Goal: Task Accomplishment & Management: Manage account settings

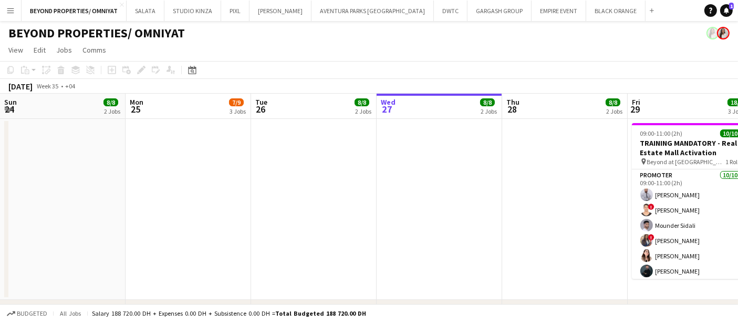
scroll to position [0, 251]
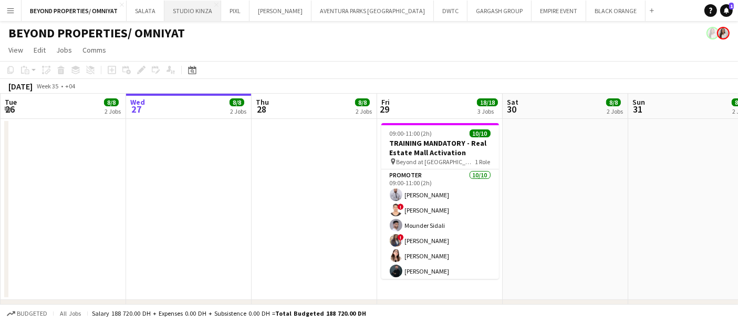
click at [196, 11] on button "STUDIO KINZA Close" at bounding box center [193, 11] width 57 height 20
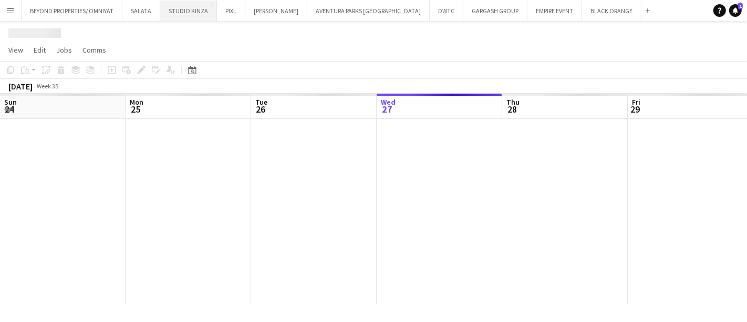
scroll to position [0, 251]
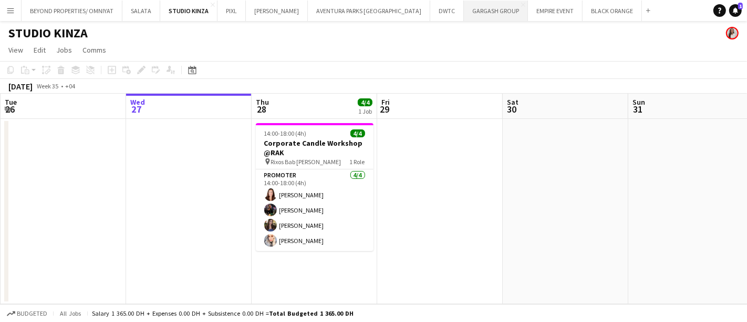
click at [464, 9] on button "GARGASH GROUP Close" at bounding box center [496, 11] width 64 height 20
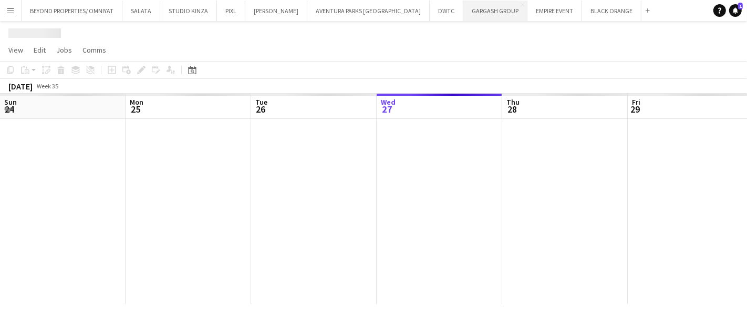
scroll to position [0, 251]
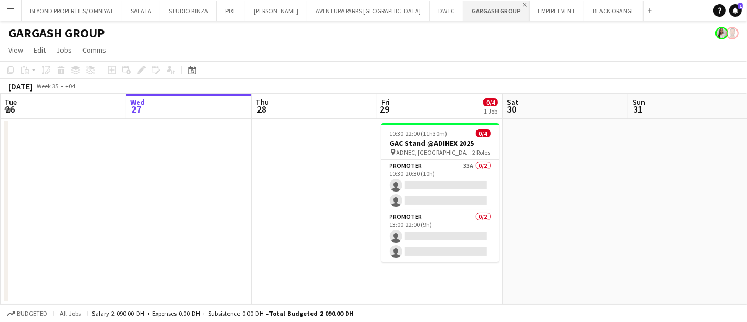
click at [523, 5] on app-icon "Close" at bounding box center [525, 5] width 4 height 4
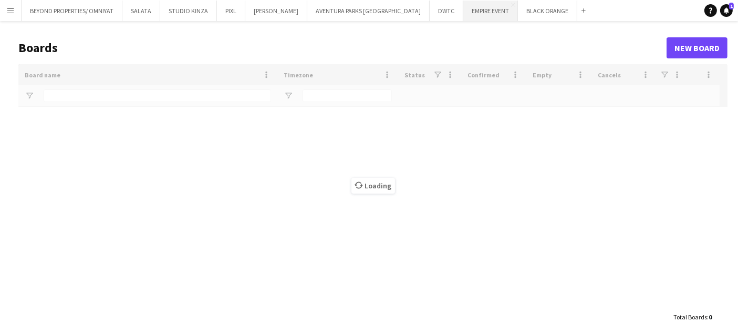
click at [464, 9] on button "EMPIRE EVENT Close" at bounding box center [491, 11] width 55 height 20
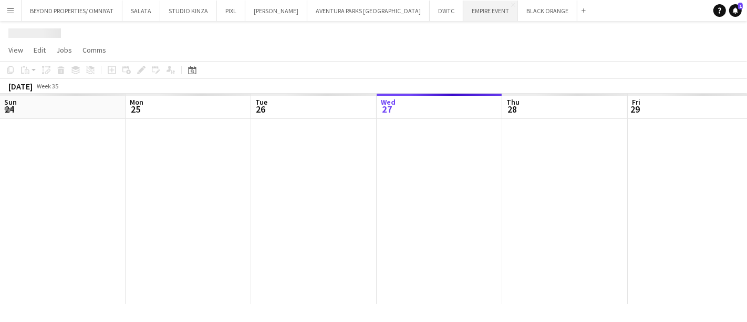
scroll to position [0, 251]
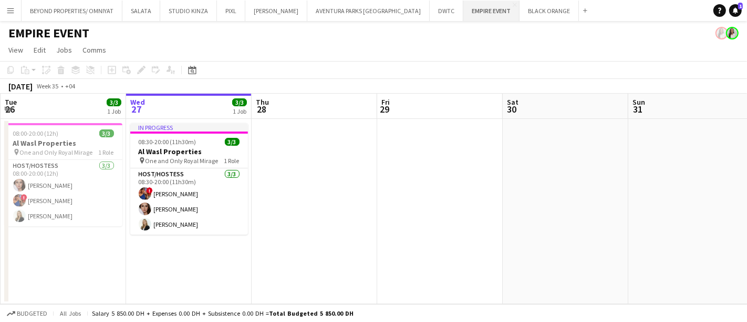
click at [464, 14] on button "EMPIRE EVENT Close" at bounding box center [492, 11] width 56 height 20
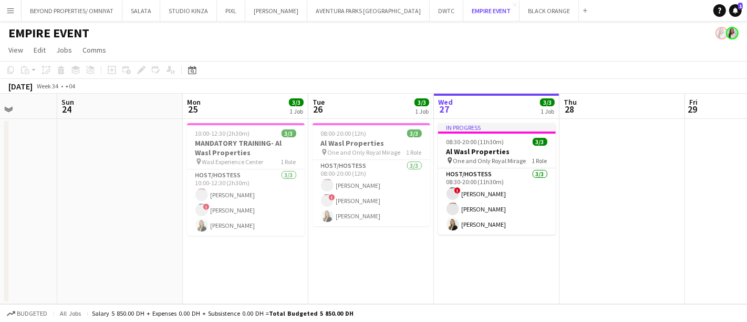
scroll to position [0, 294]
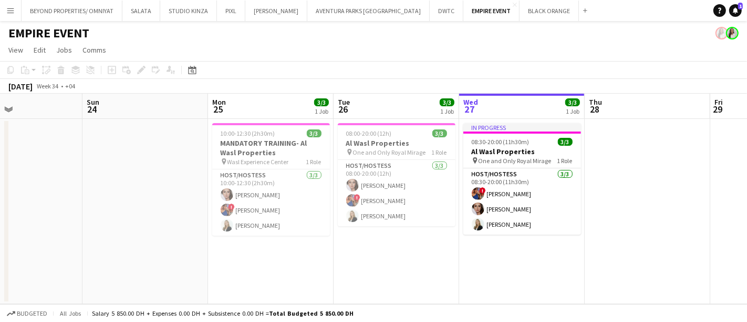
click at [288, 189] on app-card-role "Host/Hostess 3/3 10:00-12:30 (2h30m) Zinaida Bryk ! Salima Sad Lorna Gambarotto" at bounding box center [271, 202] width 118 height 66
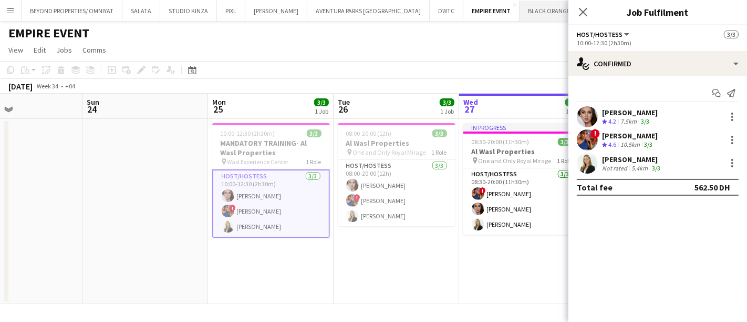
click at [572, 5] on app-icon "Close" at bounding box center [574, 5] width 4 height 4
click at [430, 9] on button "DWTC Close" at bounding box center [447, 11] width 34 height 20
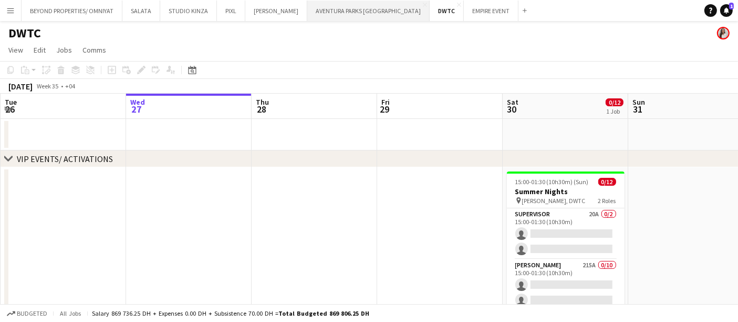
click at [336, 5] on button "AVENTURA PARKS DUBAI Close" at bounding box center [368, 11] width 122 height 20
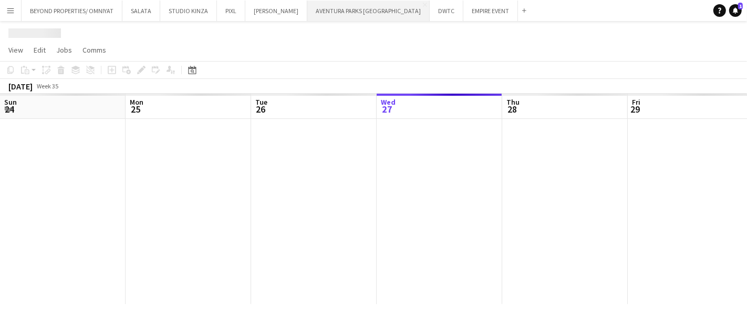
scroll to position [0, 251]
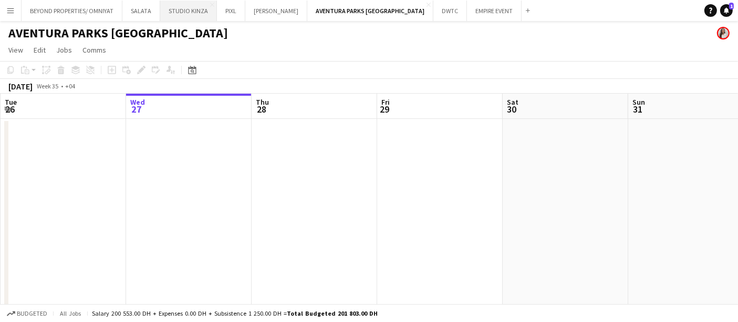
click at [187, 8] on button "STUDIO KINZA Close" at bounding box center [188, 11] width 57 height 20
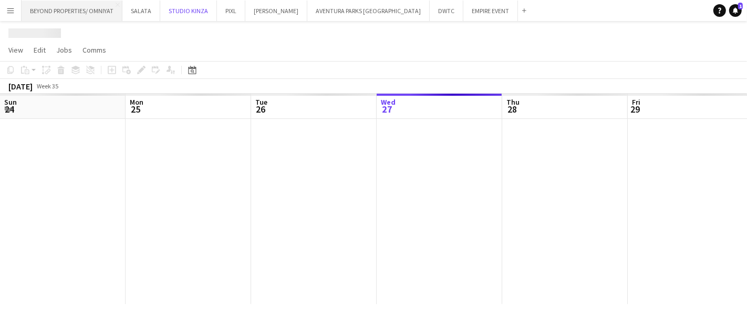
scroll to position [0, 251]
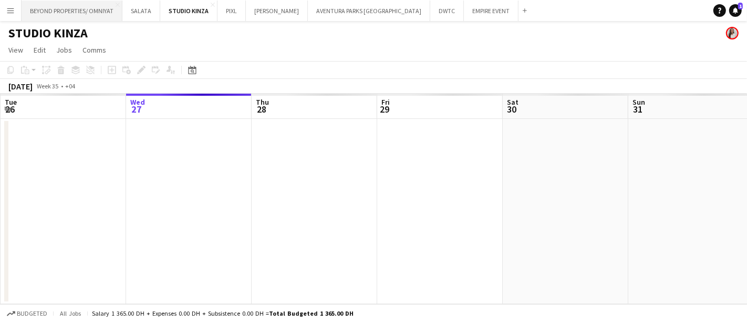
click at [96, 11] on button "BEYOND PROPERTIES/ OMNIYAT Close" at bounding box center [72, 11] width 101 height 20
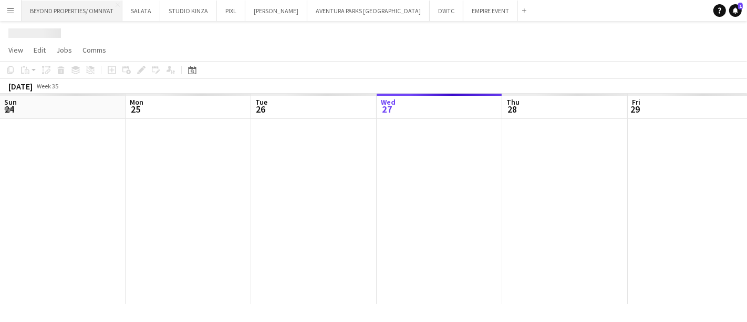
scroll to position [0, 251]
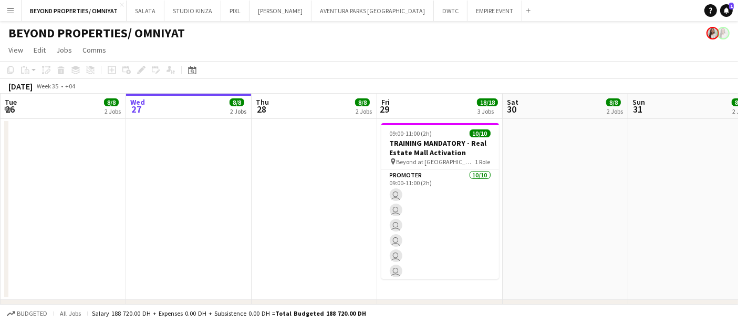
click at [13, 9] on app-icon "Menu" at bounding box center [10, 10] width 8 height 8
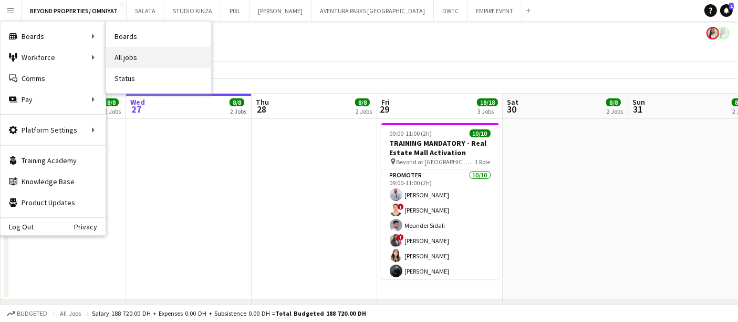
click at [138, 55] on link "All jobs" at bounding box center [158, 57] width 105 height 21
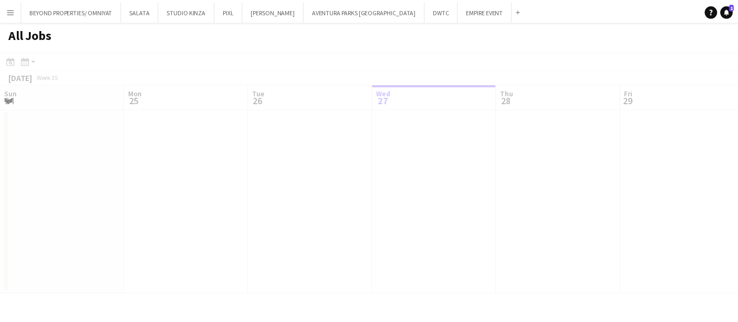
scroll to position [0, 251]
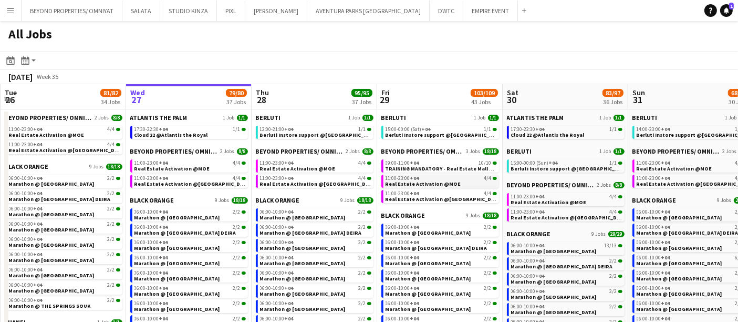
click at [388, 178] on span "11:00-23:00 +04" at bounding box center [403, 178] width 34 height 5
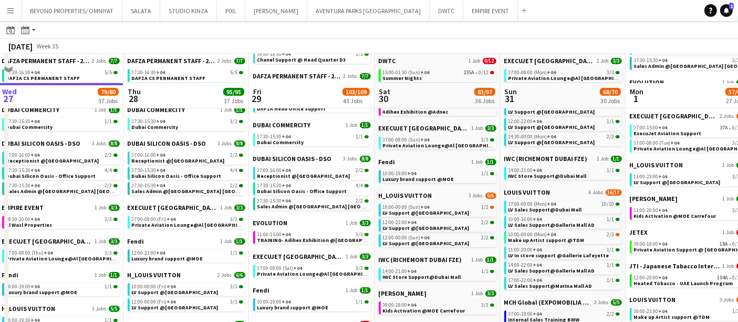
scroll to position [408, 0]
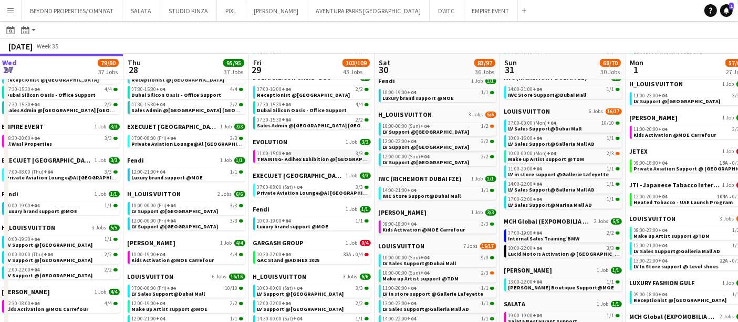
click at [303, 156] on span "TRAINING- Adihex Exhibition @Adnec" at bounding box center [323, 159] width 131 height 7
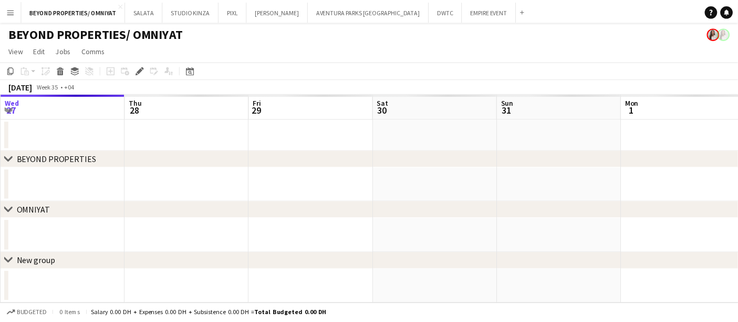
scroll to position [0, 361]
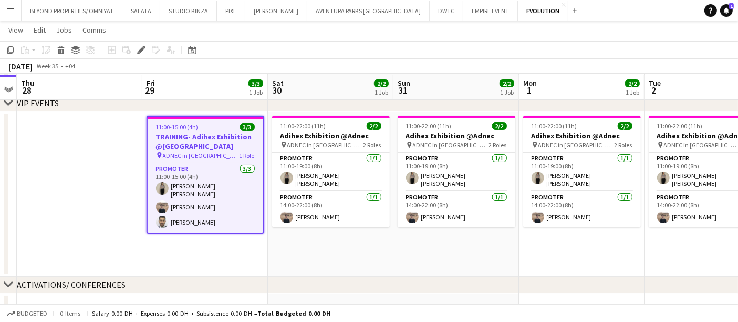
scroll to position [55, 0]
click at [272, 230] on app-date-cell "11:00-22:00 (11h) 2/2 Adihex Exhibition @Adnec pin ADNEC in Abu Dhabi 2 Roles P…" at bounding box center [331, 193] width 126 height 165
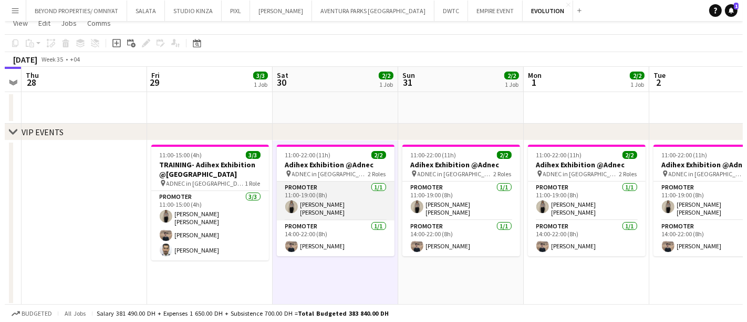
scroll to position [0, 0]
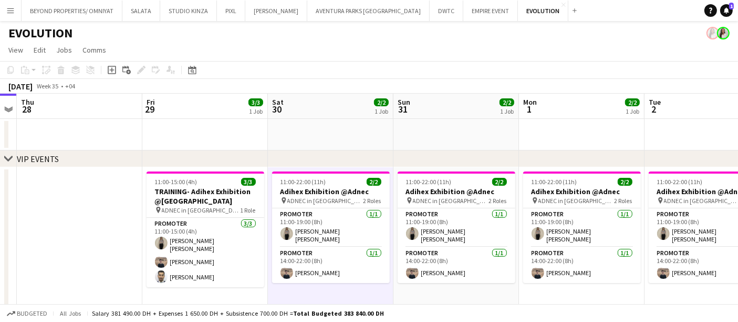
click at [724, 16] on div "Help Notifications 1" at bounding box center [722, 10] width 34 height 13
click at [727, 8] on icon at bounding box center [726, 9] width 5 height 5
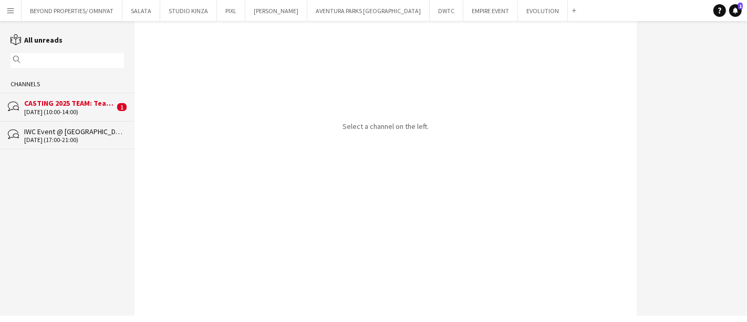
click at [61, 100] on div "CASTING 2025 TEAM: Teambuilding Support @ Aventura Parks" at bounding box center [69, 102] width 90 height 9
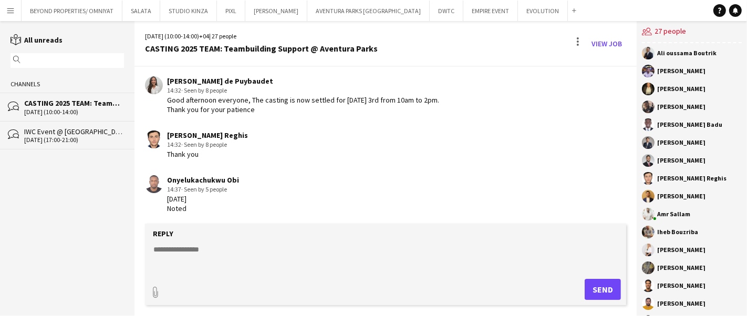
scroll to position [128, 0]
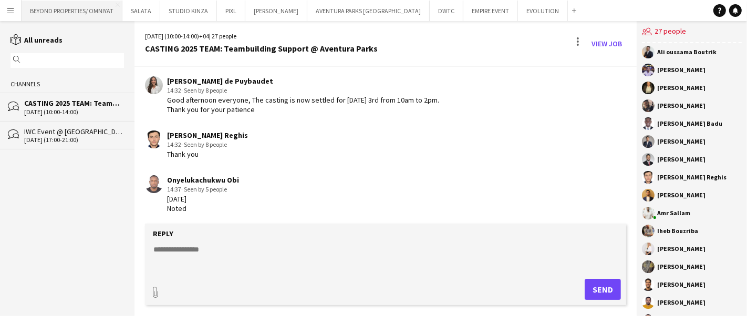
click at [90, 17] on button "BEYOND PROPERTIES/ OMNIYAT Close" at bounding box center [72, 11] width 101 height 20
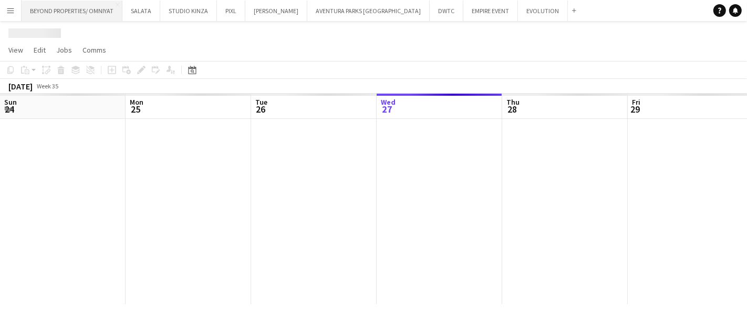
scroll to position [0, 251]
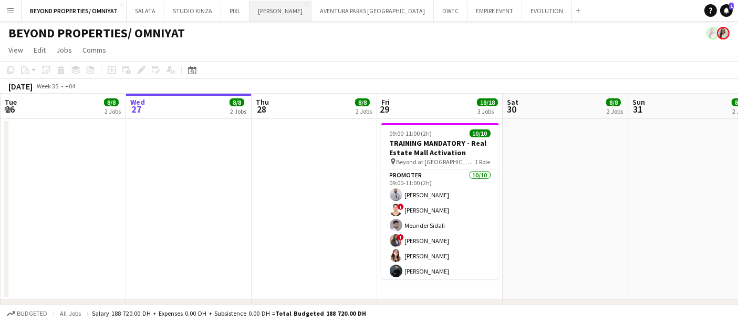
click at [267, 9] on button "JACK MORTON Close" at bounding box center [281, 11] width 62 height 20
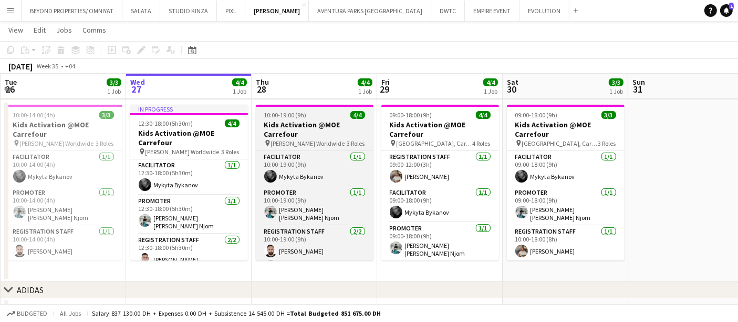
click at [299, 123] on h3 "Kids Activation @MOE Carrefour" at bounding box center [315, 129] width 118 height 19
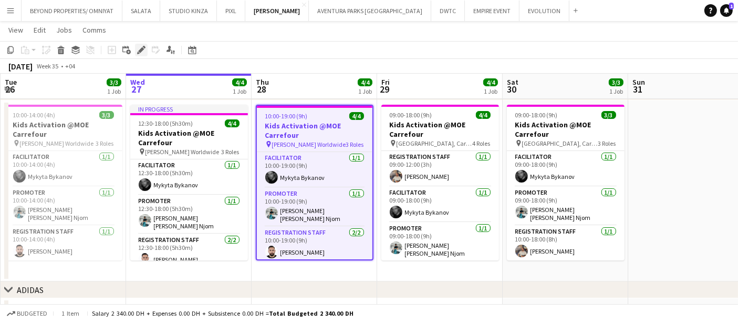
click at [136, 50] on div "Edit" at bounding box center [141, 50] width 13 height 13
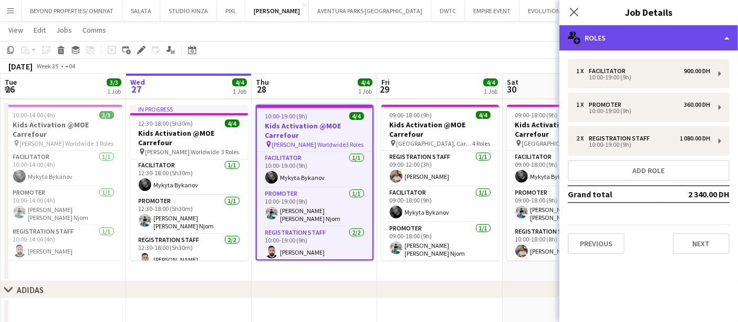
click at [598, 34] on div "multiple-users-add Roles" at bounding box center [649, 37] width 179 height 25
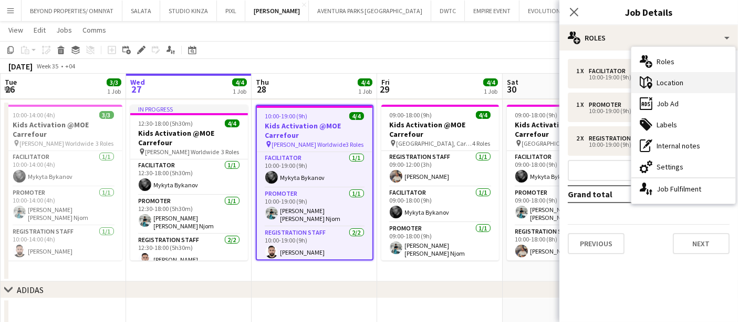
click at [671, 86] on div "maps-pin-1 Location" at bounding box center [684, 82] width 104 height 21
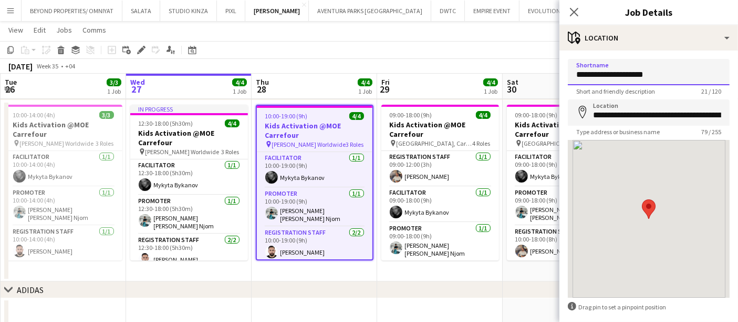
click at [661, 71] on input "**********" at bounding box center [649, 72] width 162 height 26
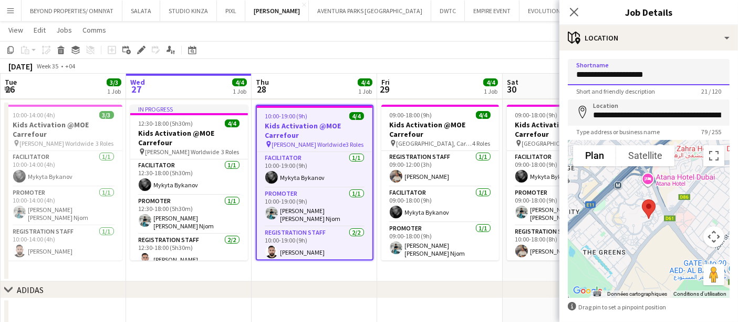
click at [661, 71] on input "**********" at bounding box center [649, 72] width 162 height 26
type input "**********"
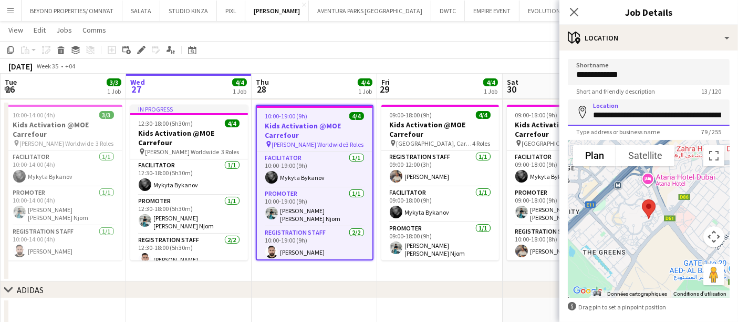
click at [643, 109] on input "**********" at bounding box center [649, 112] width 162 height 26
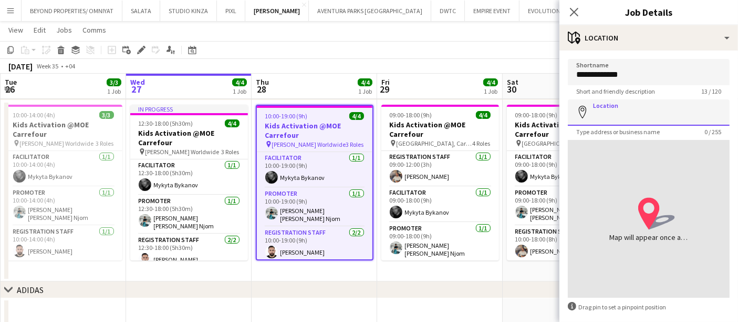
paste input "**********"
type input "**********"
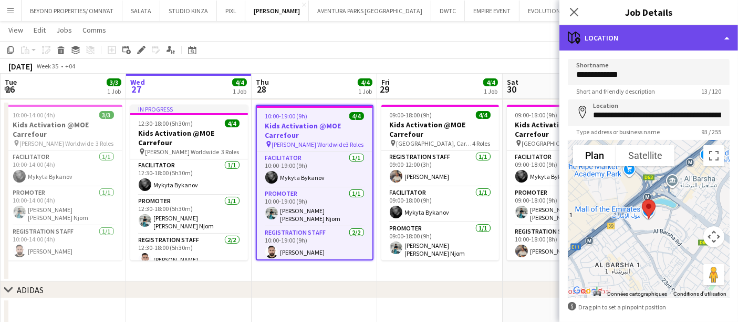
click at [599, 32] on div "maps-pin-1 Location" at bounding box center [649, 37] width 179 height 25
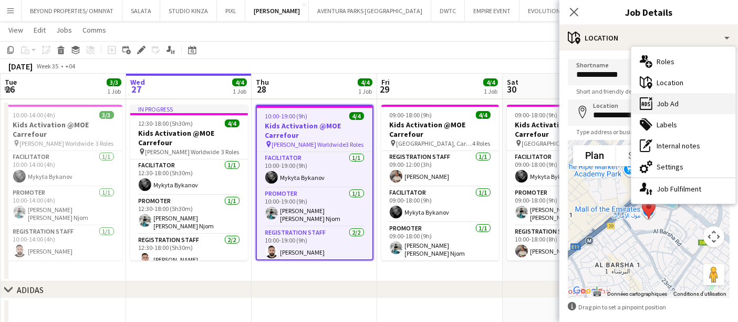
click at [679, 105] on div "ads-window Job Ad" at bounding box center [684, 103] width 104 height 21
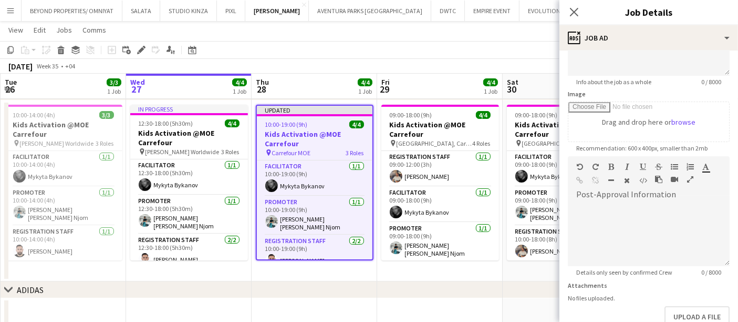
scroll to position [150, 0]
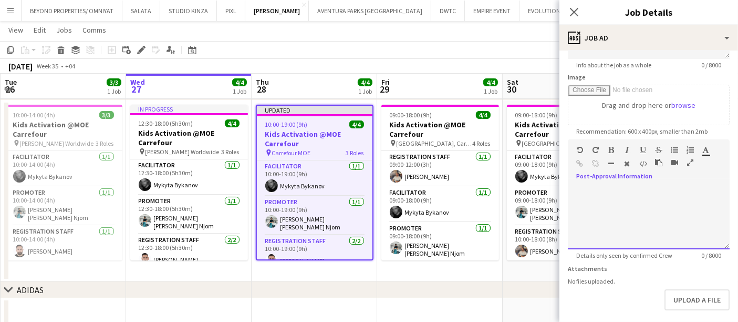
click at [641, 204] on div at bounding box center [649, 217] width 162 height 63
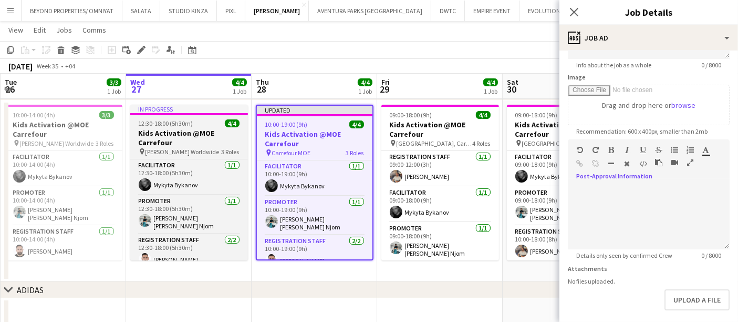
click at [169, 151] on span "Jack Morton Worldwide" at bounding box center [183, 152] width 74 height 8
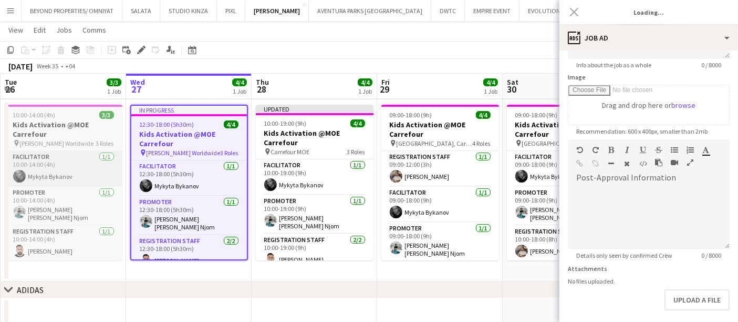
type input "**********"
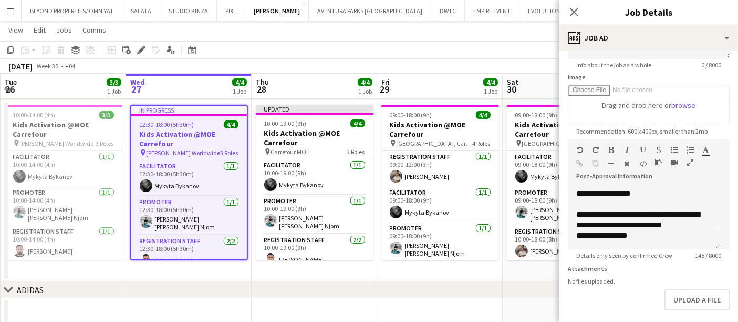
scroll to position [0, 0]
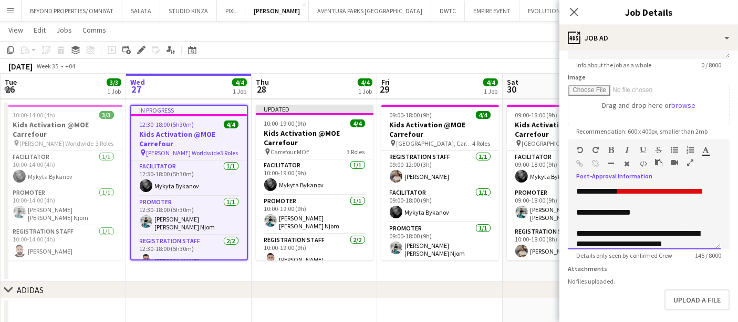
click at [649, 218] on div "**********" at bounding box center [644, 217] width 153 height 63
copy span "**********"
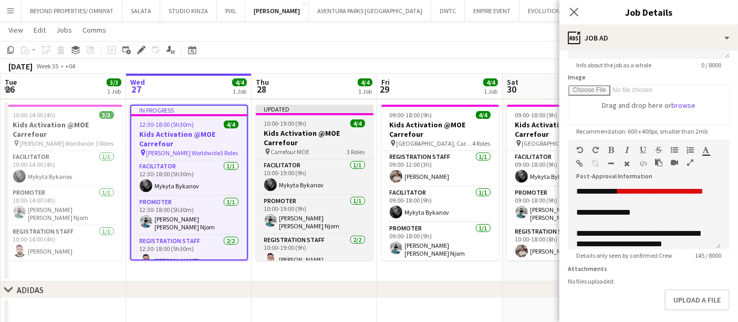
click at [302, 132] on h3 "Kids Activation @MOE Carrefour" at bounding box center [315, 137] width 118 height 19
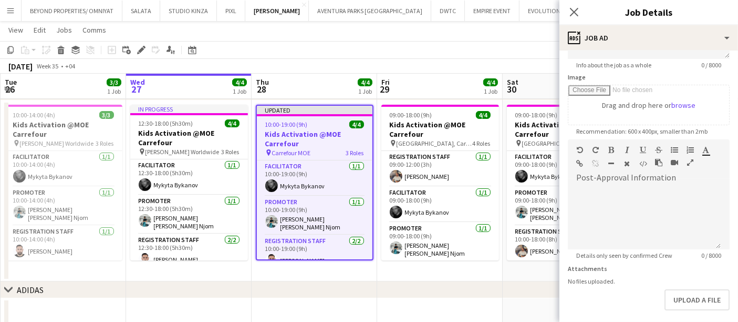
scroll to position [196, 0]
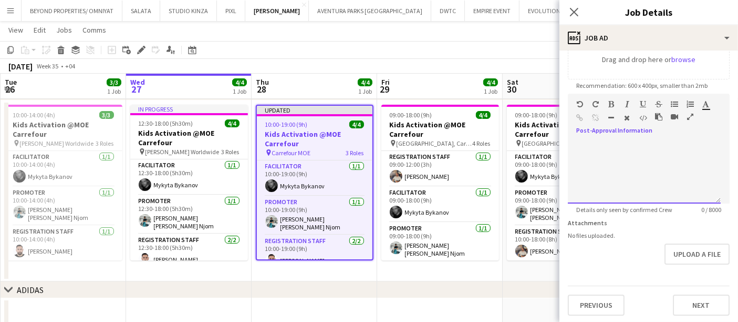
click at [623, 165] on div at bounding box center [644, 171] width 153 height 63
click at [692, 113] on icon "button" at bounding box center [690, 116] width 6 height 7
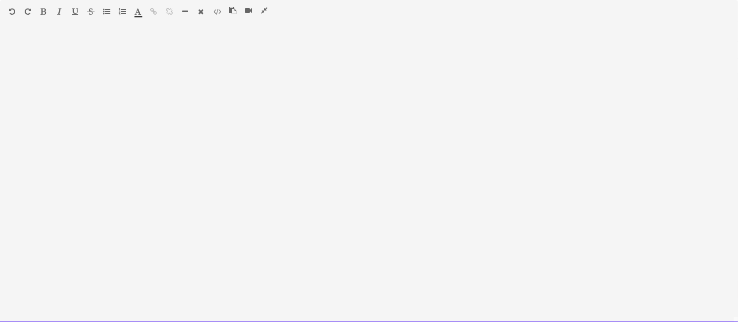
click at [171, 88] on div at bounding box center [369, 178] width 738 height 288
paste div
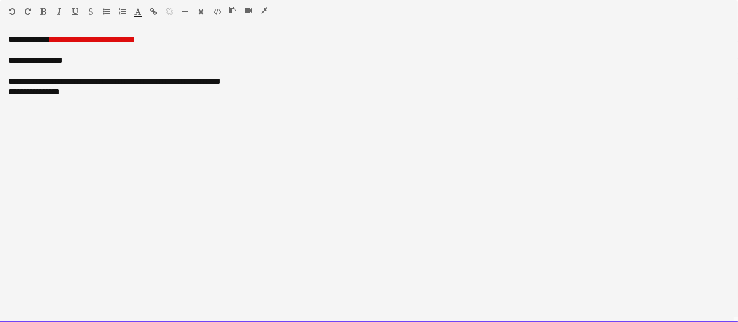
click at [7, 38] on div "**********" at bounding box center [369, 178] width 738 height 288
click at [139, 39] on font "**********" at bounding box center [96, 39] width 86 height 8
drag, startPoint x: 80, startPoint y: 90, endPoint x: 45, endPoint y: 79, distance: 37.6
click at [45, 79] on div "**********" at bounding box center [369, 178] width 738 height 288
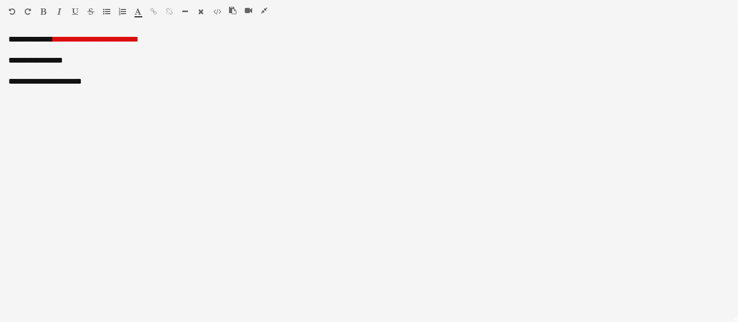
click at [263, 7] on icon "button" at bounding box center [264, 10] width 6 height 7
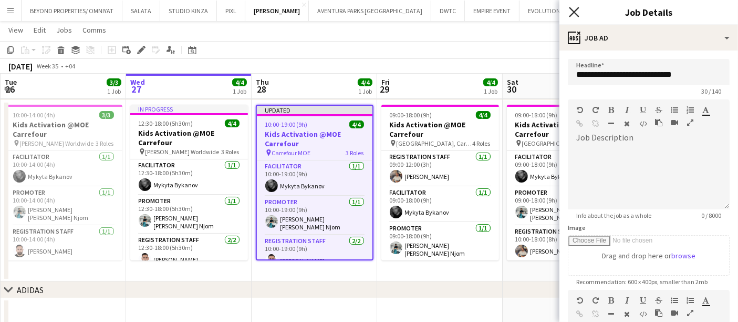
click at [575, 9] on icon "Close pop-in" at bounding box center [574, 12] width 10 height 10
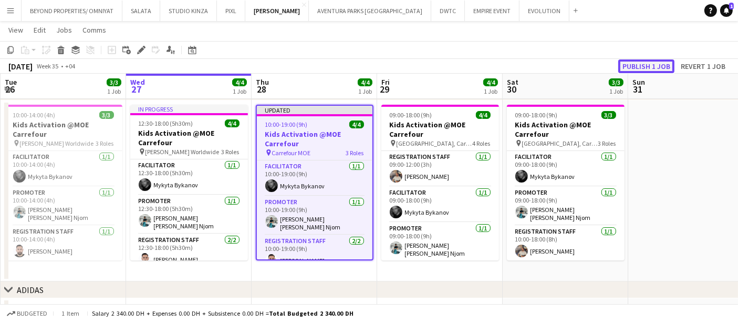
click at [657, 69] on button "Publish 1 job" at bounding box center [647, 66] width 56 height 14
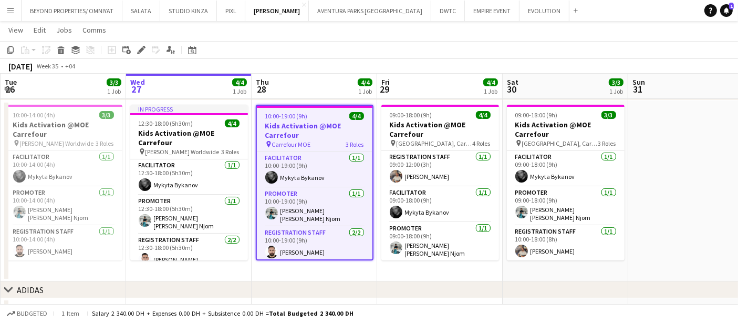
click at [300, 118] on span "10:00-19:00 (9h)" at bounding box center [286, 116] width 43 height 8
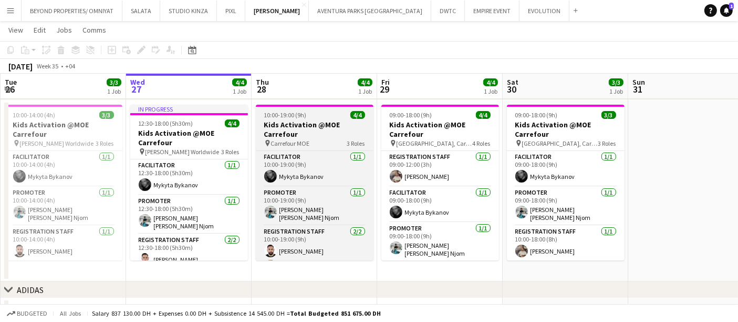
click at [303, 122] on h3 "Kids Activation @MOE Carrefour" at bounding box center [315, 129] width 118 height 19
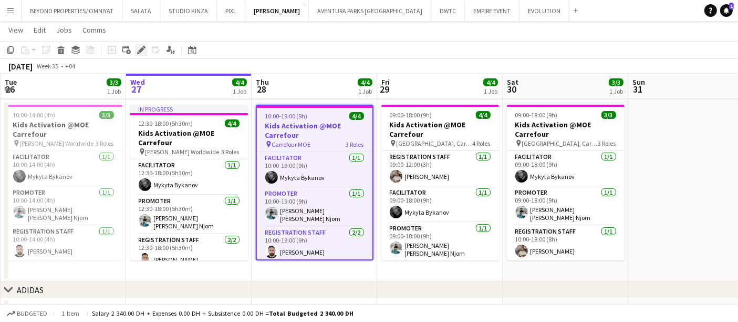
click at [136, 47] on div "Edit" at bounding box center [141, 50] width 13 height 13
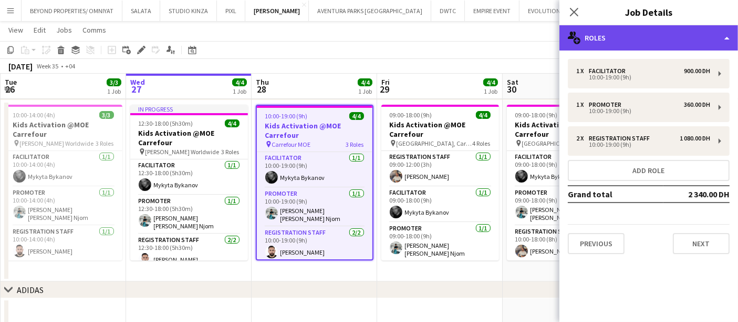
click at [630, 37] on div "multiple-users-add Roles" at bounding box center [649, 37] width 179 height 25
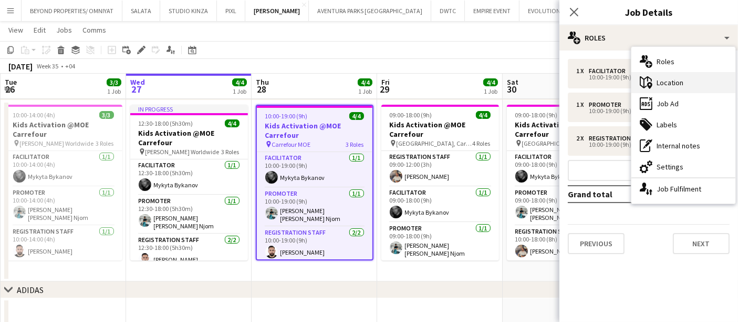
click at [668, 81] on div "maps-pin-1 Location" at bounding box center [684, 82] width 104 height 21
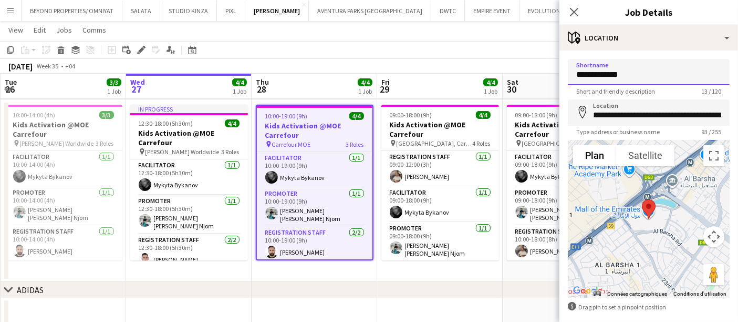
drag, startPoint x: 630, startPoint y: 76, endPoint x: 560, endPoint y: 79, distance: 69.4
click at [560, 79] on form "**********" at bounding box center [649, 211] width 179 height 304
type input "**********"
click at [538, 56] on app-toolbar "Copy Paste Paste Ctrl+V Paste with crew Ctrl+Shift+V Paste linked Job Delete Gr…" at bounding box center [369, 50] width 738 height 18
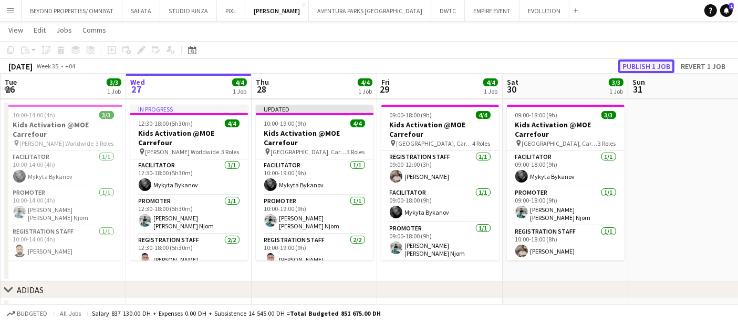
click at [644, 61] on button "Publish 1 job" at bounding box center [647, 66] width 56 height 14
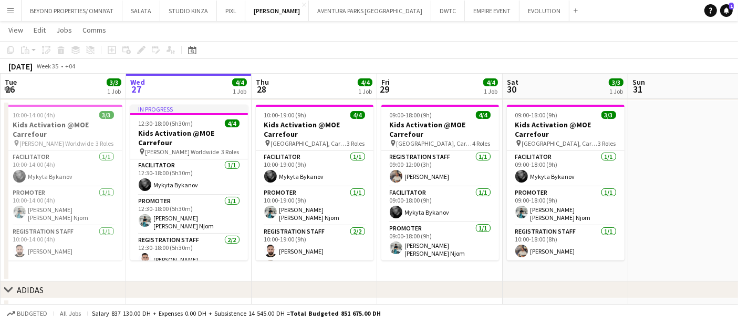
click at [694, 32] on app-page-menu "View Day view expanded Day view collapsed Month view Date picker Jump to today …" at bounding box center [369, 31] width 738 height 20
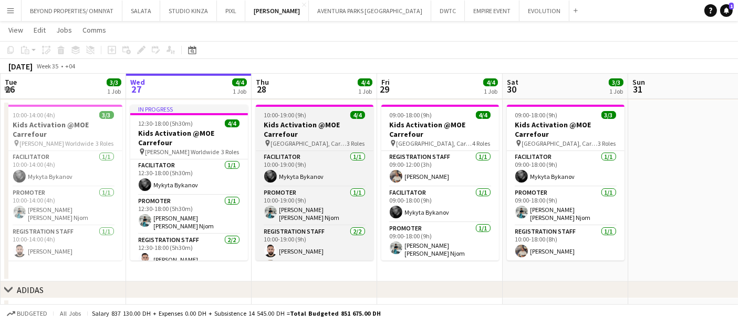
click at [284, 126] on h3 "Kids Activation @MOE Carrefour" at bounding box center [315, 129] width 118 height 19
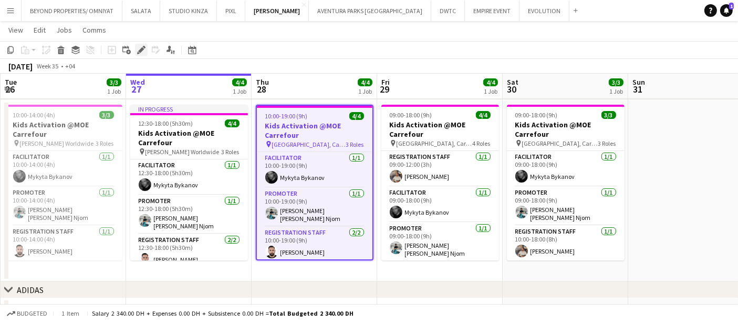
click at [139, 52] on icon at bounding box center [141, 50] width 6 height 6
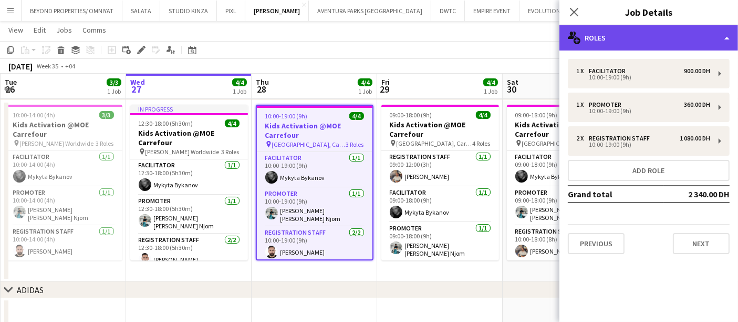
click at [631, 43] on div "multiple-users-add Roles" at bounding box center [649, 37] width 179 height 25
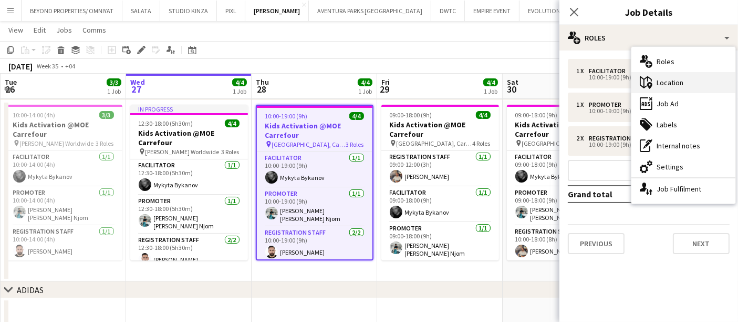
click at [672, 86] on div "maps-pin-1 Location" at bounding box center [684, 82] width 104 height 21
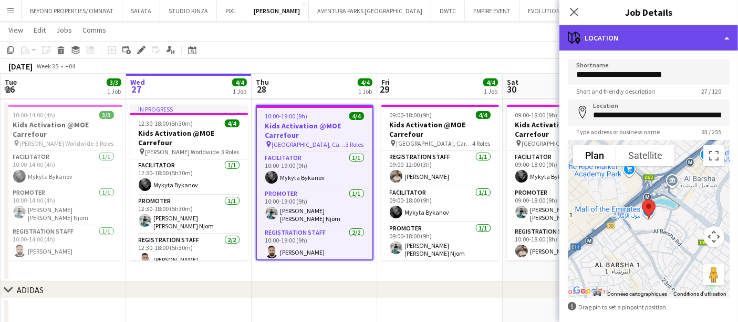
click at [589, 34] on div "maps-pin-1 Location" at bounding box center [649, 37] width 179 height 25
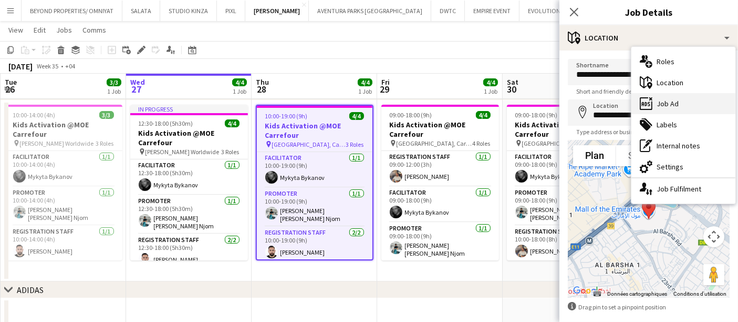
click at [670, 106] on div "ads-window Job Ad" at bounding box center [684, 103] width 104 height 21
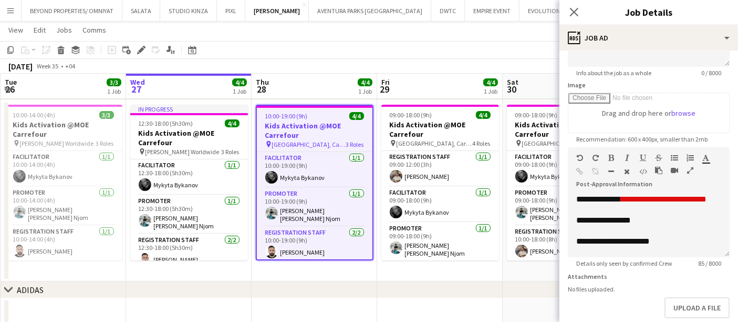
scroll to position [8, 0]
click at [677, 244] on div "**********" at bounding box center [644, 225] width 153 height 63
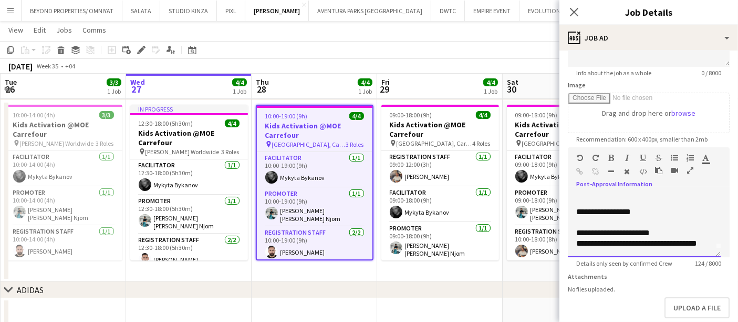
scroll to position [22, 0]
drag, startPoint x: 657, startPoint y: 239, endPoint x: 578, endPoint y: 239, distance: 79.9
click at [578, 239] on span "**********" at bounding box center [637, 238] width 121 height 18
drag, startPoint x: 577, startPoint y: 243, endPoint x: 635, endPoint y: 241, distance: 58.4
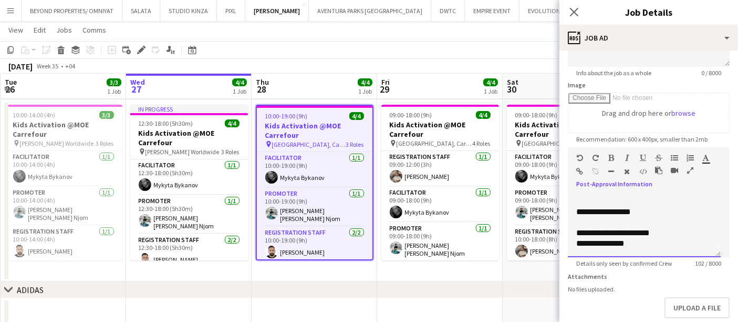
click at [635, 241] on div "**********" at bounding box center [644, 225] width 153 height 63
click at [707, 157] on icon "button" at bounding box center [706, 157] width 7 height 7
type input "*******"
click at [708, 183] on div "Standard Heading 1 Heading 2 Heading 3 Heading 4 Heading 5 Heading 6 Heading 7 …" at bounding box center [649, 166] width 162 height 39
click at [610, 157] on icon "button" at bounding box center [612, 157] width 6 height 7
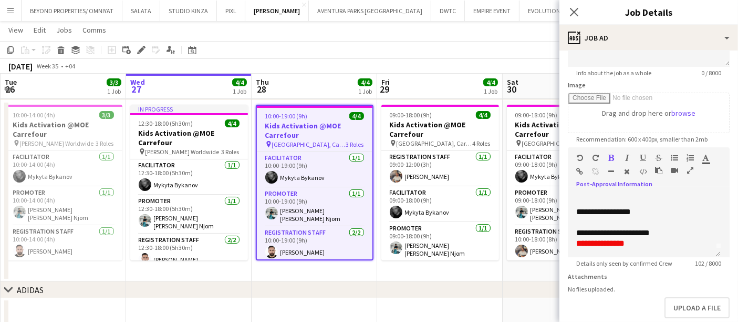
click at [628, 155] on icon "button" at bounding box center [627, 157] width 4 height 7
click at [642, 156] on icon "button" at bounding box center [643, 157] width 6 height 7
click at [668, 280] on form "**********" at bounding box center [649, 142] width 179 height 453
click at [496, 281] on div "chevron-right ADIDAS" at bounding box center [369, 289] width 738 height 17
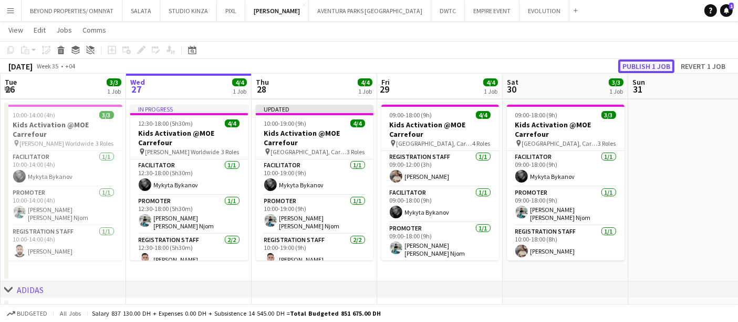
click at [661, 65] on button "Publish 1 job" at bounding box center [647, 66] width 56 height 14
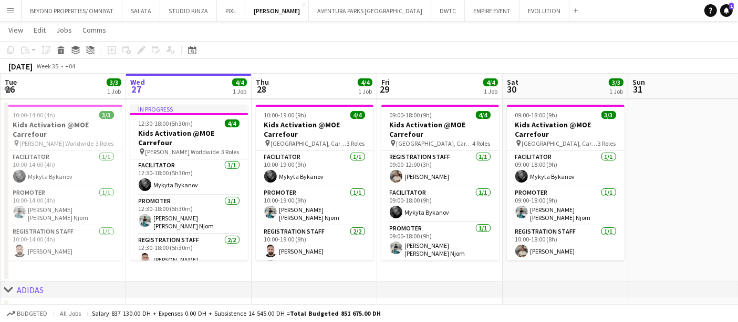
click at [697, 109] on app-date-cell at bounding box center [692, 190] width 126 height 181
